Goal: Task Accomplishment & Management: Use online tool/utility

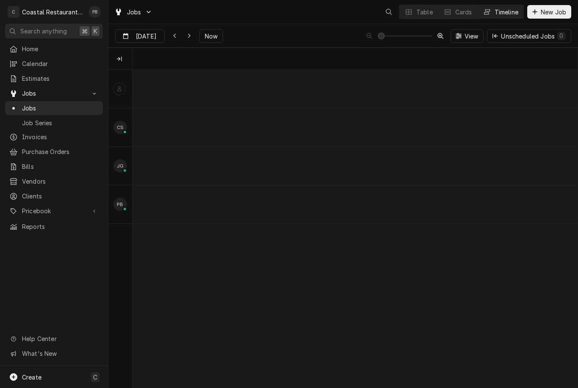
scroll to position [0, 6300]
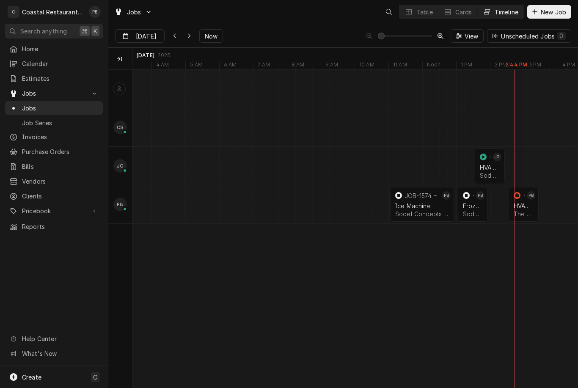
click at [217, 30] on button "Now" at bounding box center [211, 36] width 24 height 14
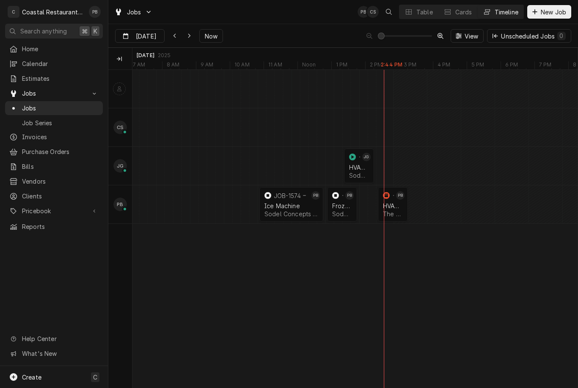
scroll to position [0, 6464]
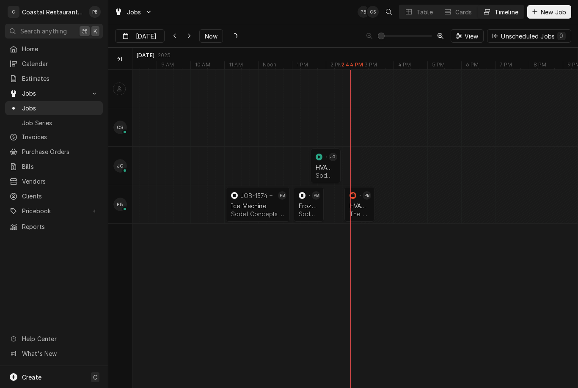
click at [367, 208] on div "normal" at bounding box center [369, 204] width 10 height 35
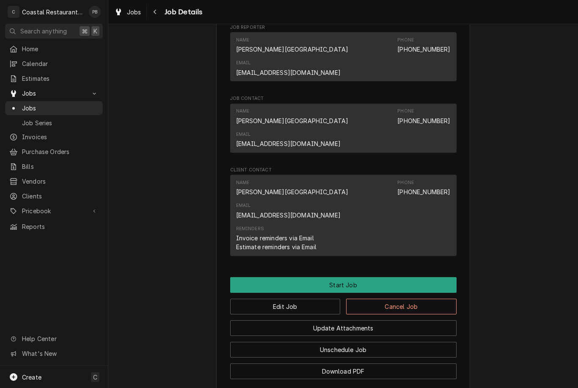
scroll to position [470, 0]
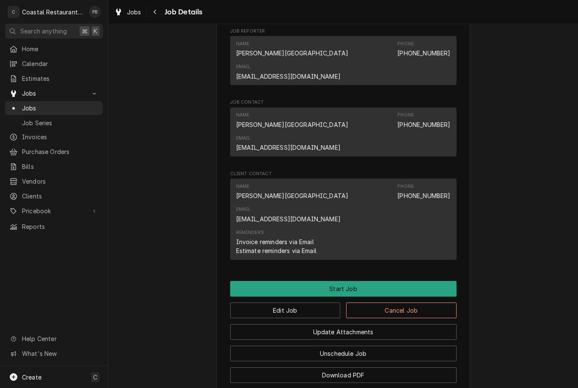
click at [36, 110] on link "Jobs" at bounding box center [54, 108] width 98 height 14
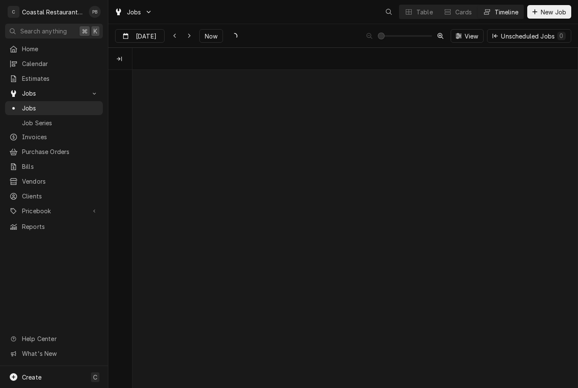
scroll to position [0, 8816]
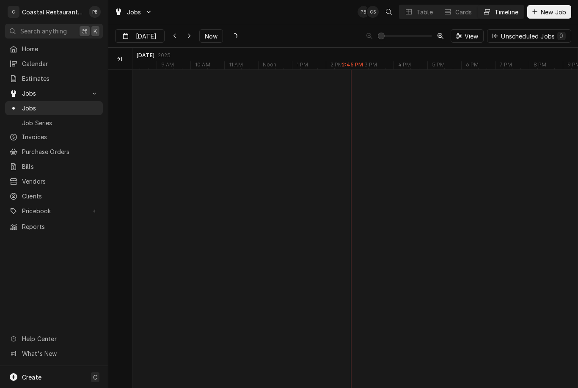
click at [421, 11] on div "Table" at bounding box center [424, 12] width 16 height 9
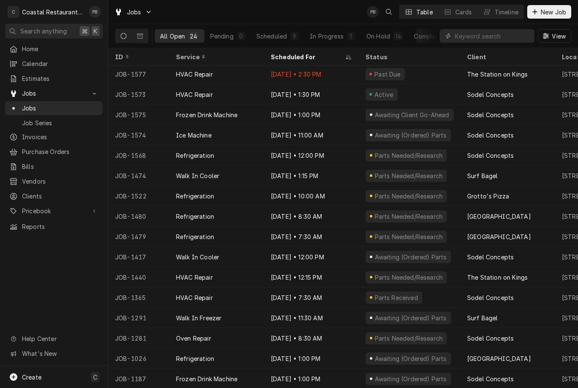
scroll to position [164, 0]
click at [35, 104] on span "Jobs" at bounding box center [60, 108] width 77 height 9
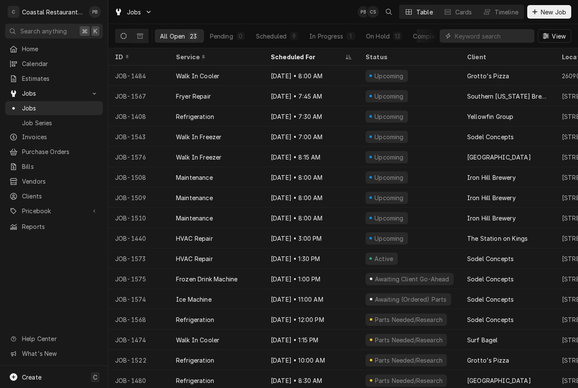
click at [508, 16] on div "Timeline" at bounding box center [506, 12] width 24 height 9
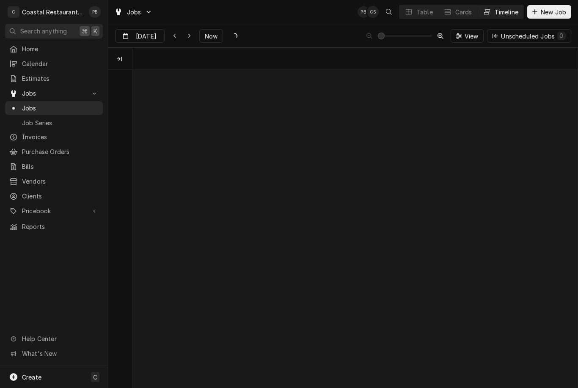
scroll to position [0, 8816]
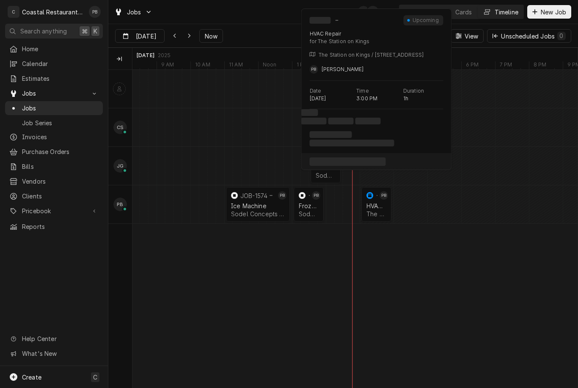
click at [377, 211] on div "The Station on Kings | Lewes, 19958" at bounding box center [376, 213] width 20 height 7
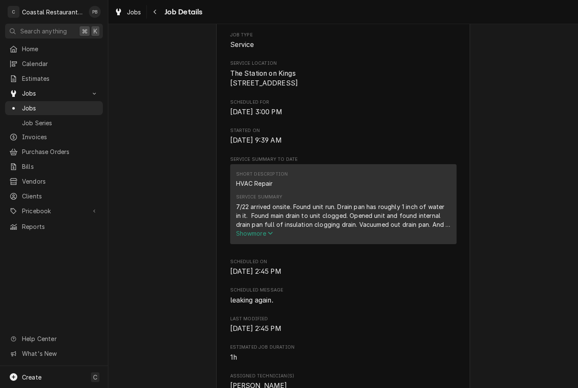
scroll to position [173, 0]
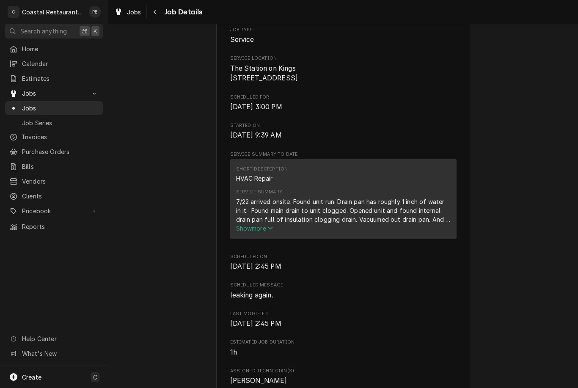
click at [264, 229] on span "Show more" at bounding box center [254, 228] width 37 height 7
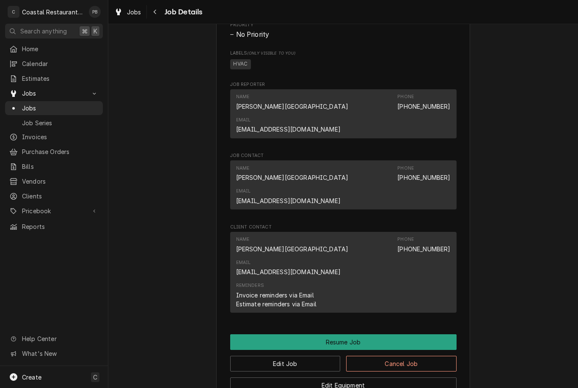
scroll to position [677, 0]
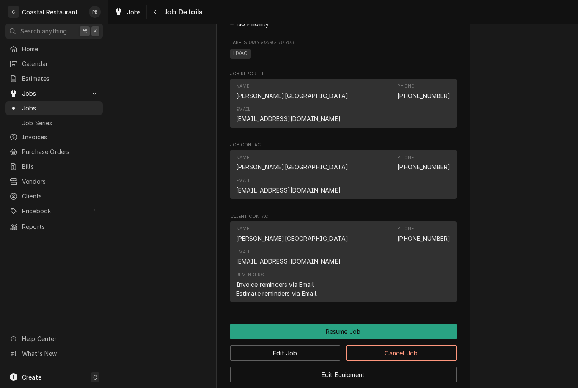
click at [376, 324] on button "Resume Job" at bounding box center [343, 332] width 226 height 16
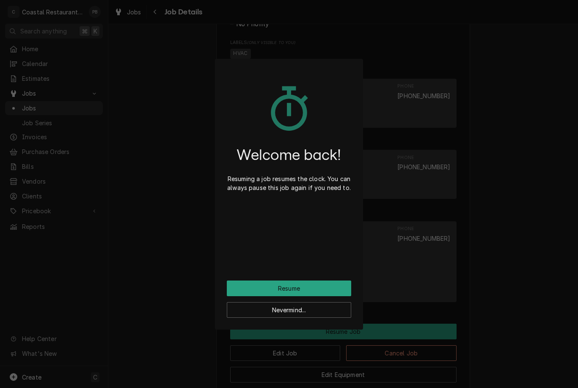
click at [309, 288] on button "Resume" at bounding box center [289, 288] width 124 height 16
